Goal: Transaction & Acquisition: Purchase product/service

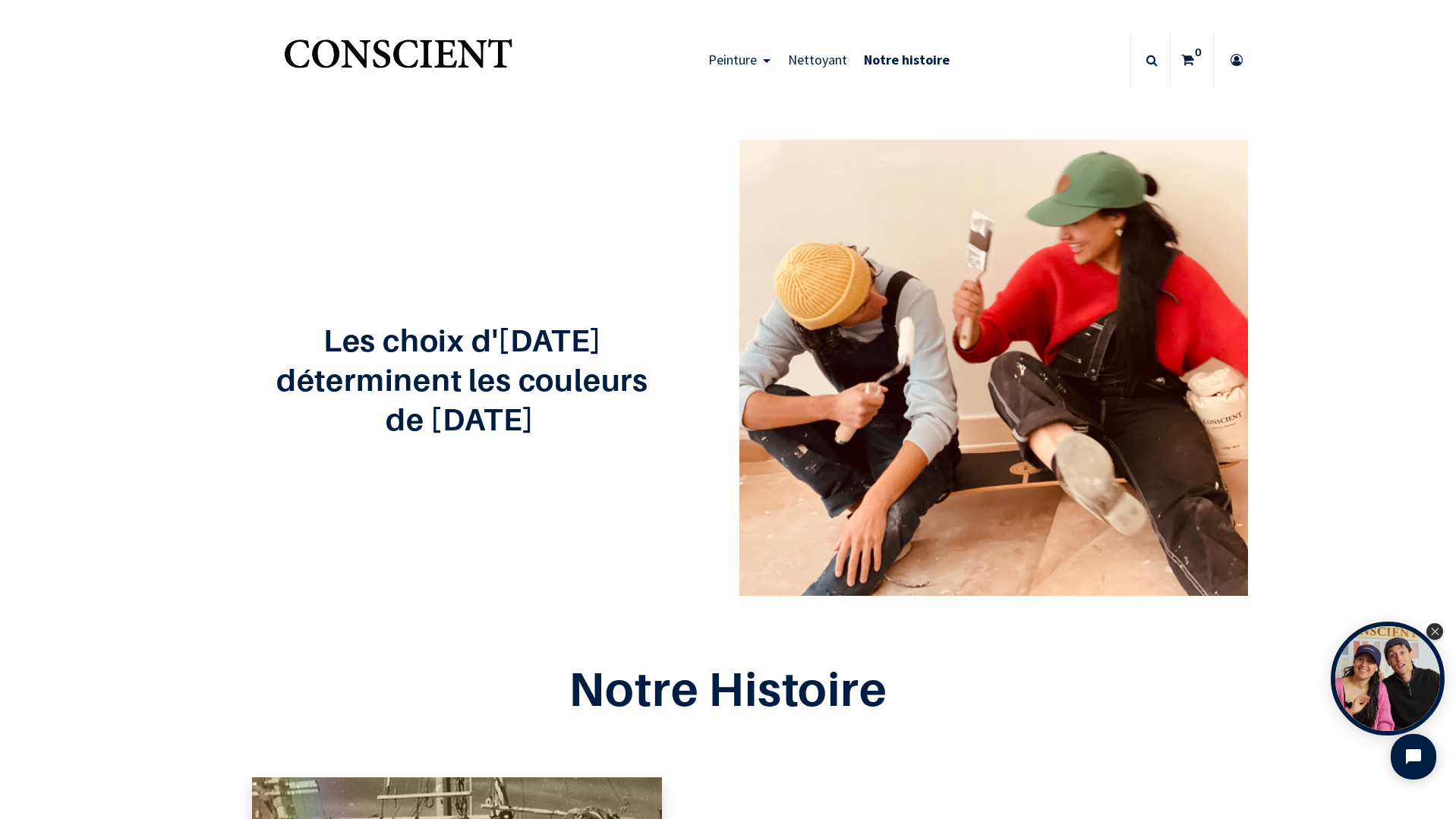
click at [790, 62] on span "Nettoyant" at bounding box center [817, 60] width 59 height 18
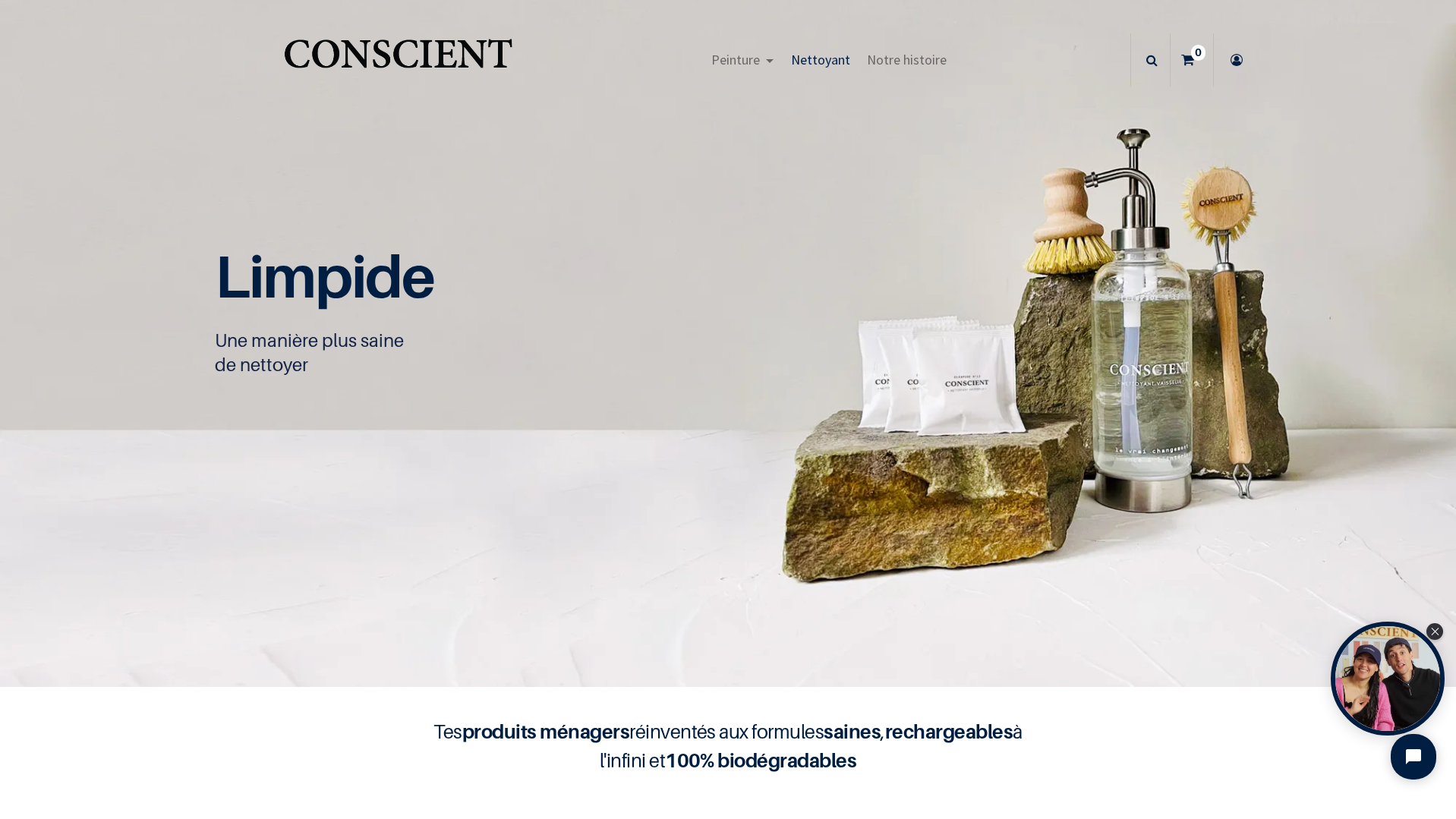
scroll to position [1, 0]
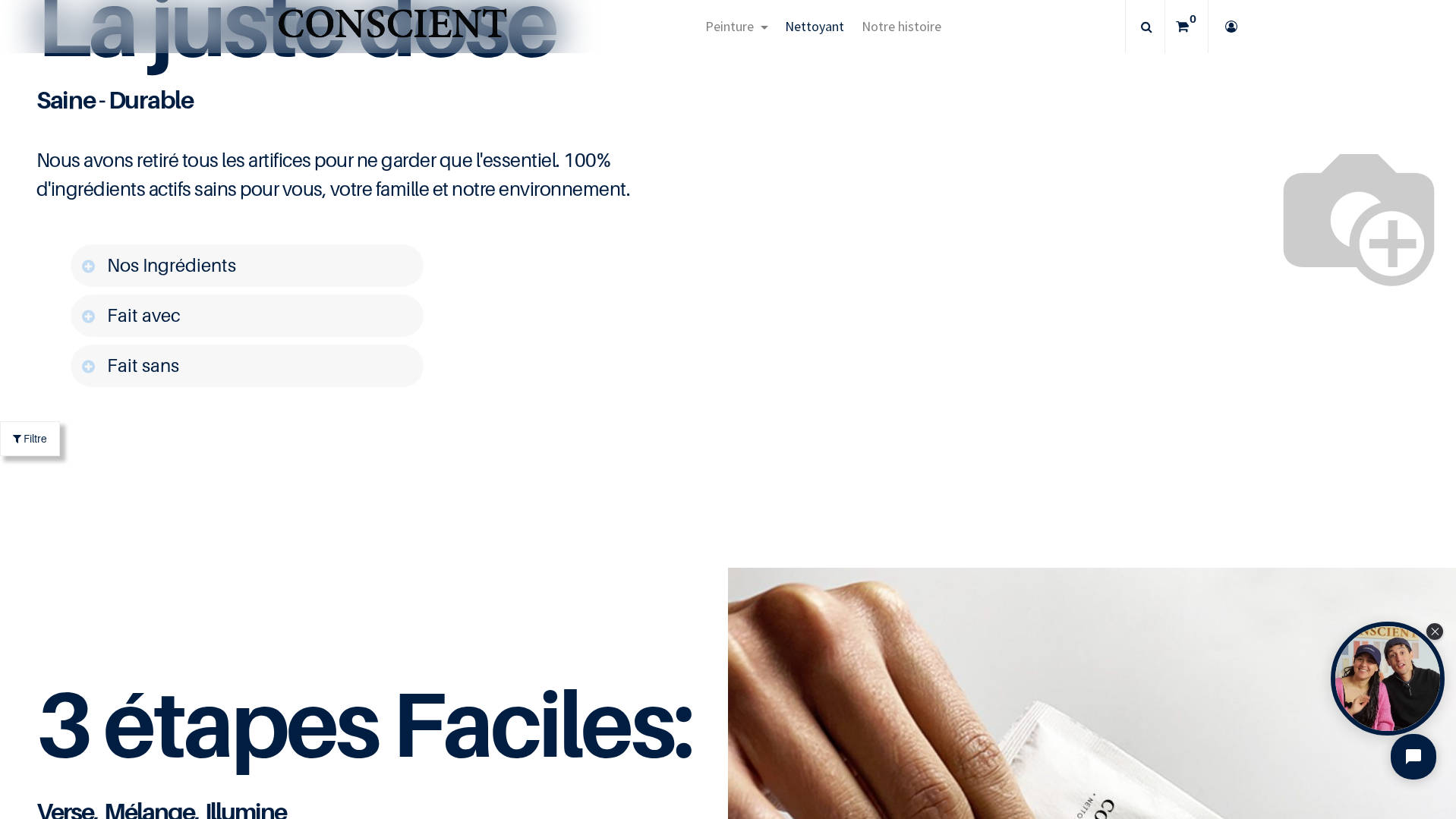
scroll to position [2430, 0]
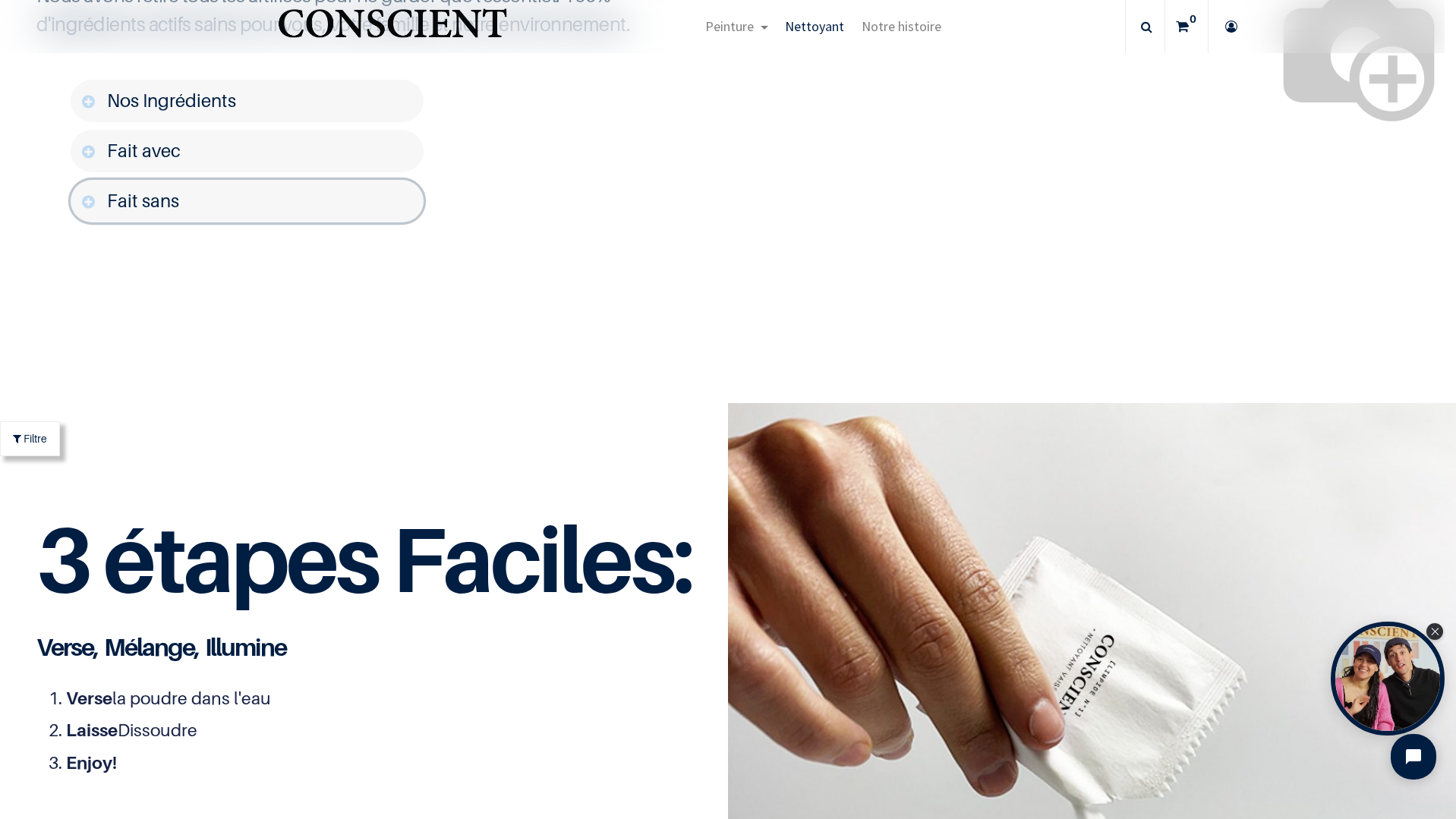
click at [91, 222] on link "Fait sans" at bounding box center [246, 201] width 353 height 43
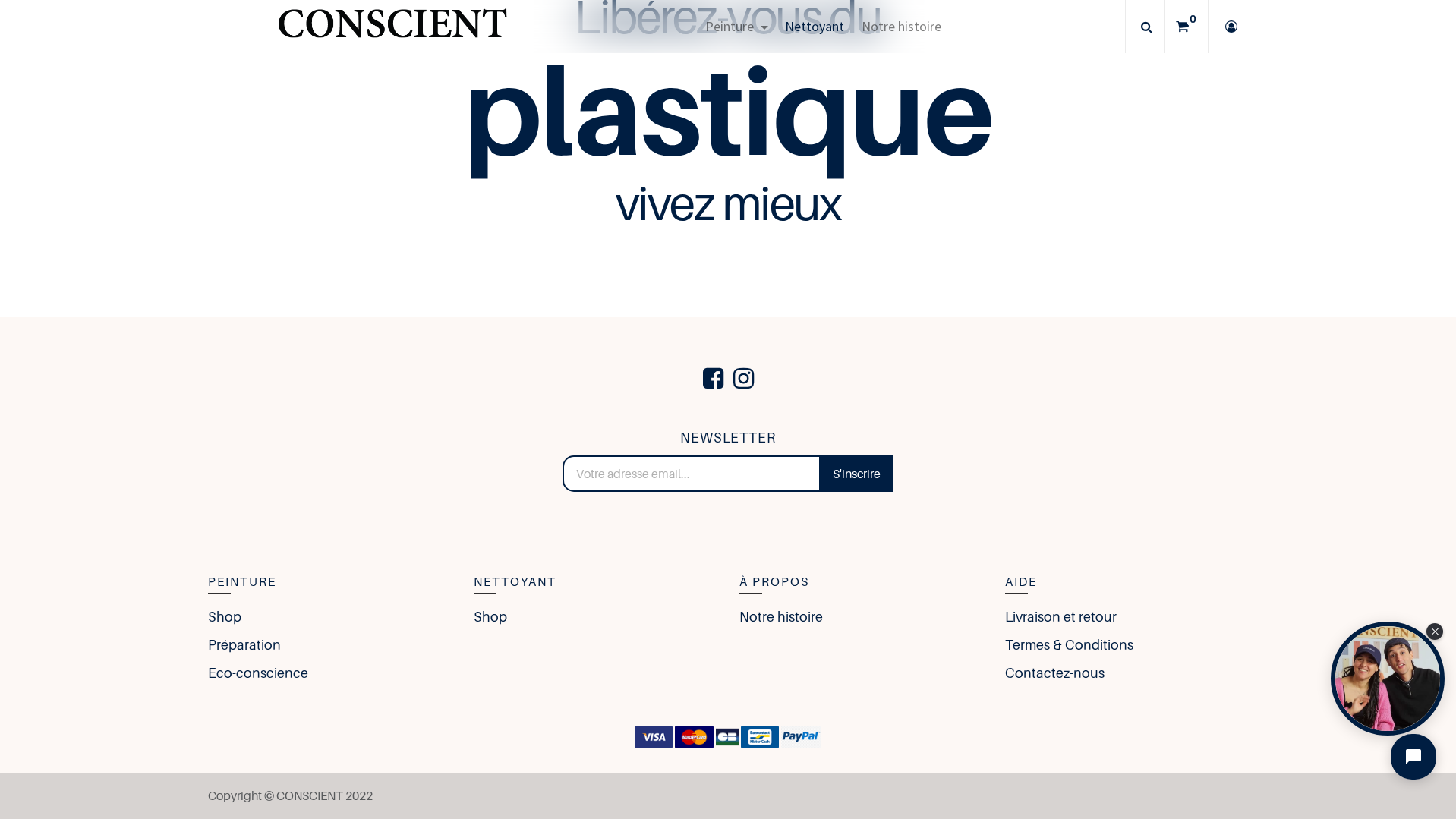
scroll to position [4430, 0]
